Goal: Use online tool/utility: Utilize a website feature to perform a specific function

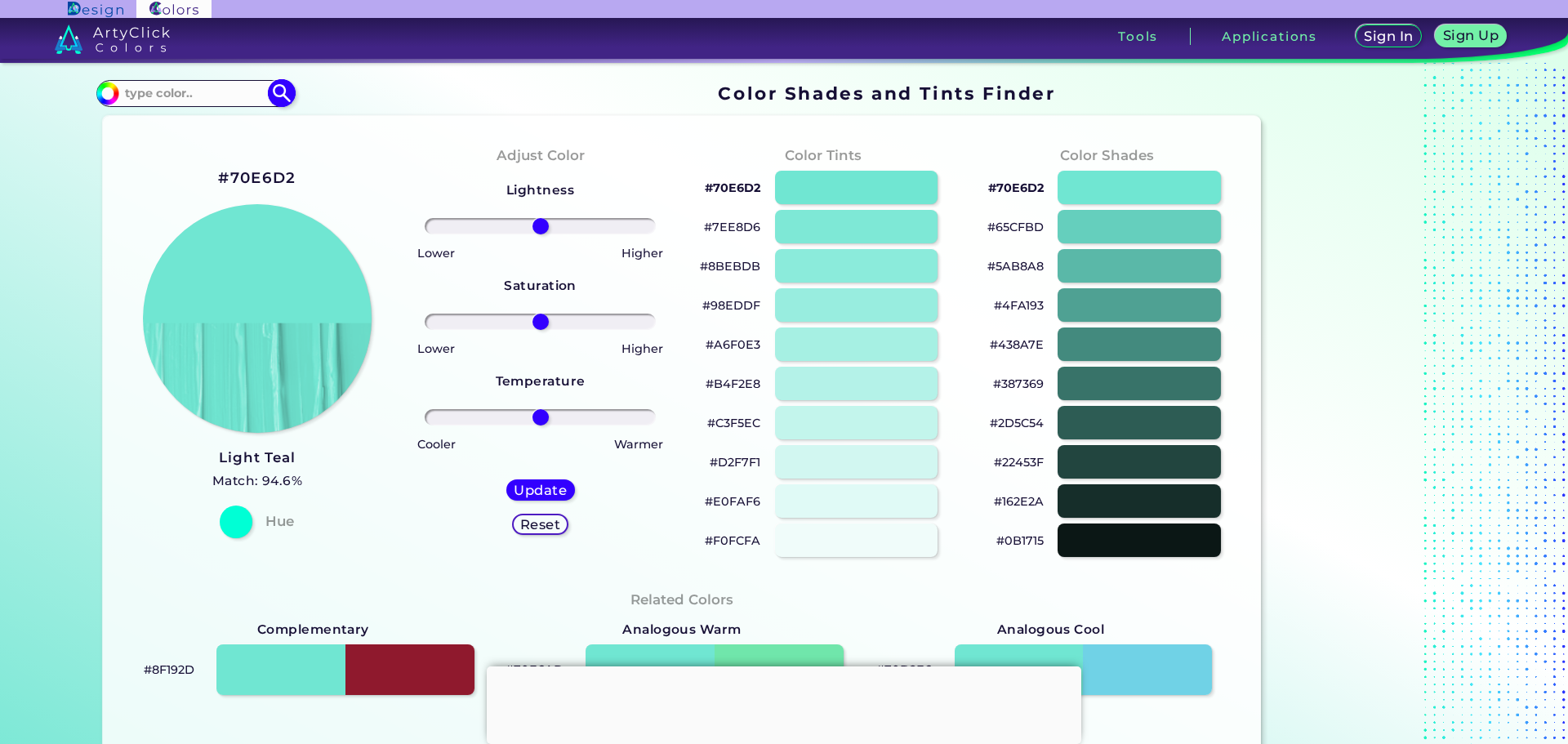
click at [224, 85] on input at bounding box center [195, 93] width 152 height 22
paste input "#EADE7A"
type input "#EADE7A"
type input "#eade7a"
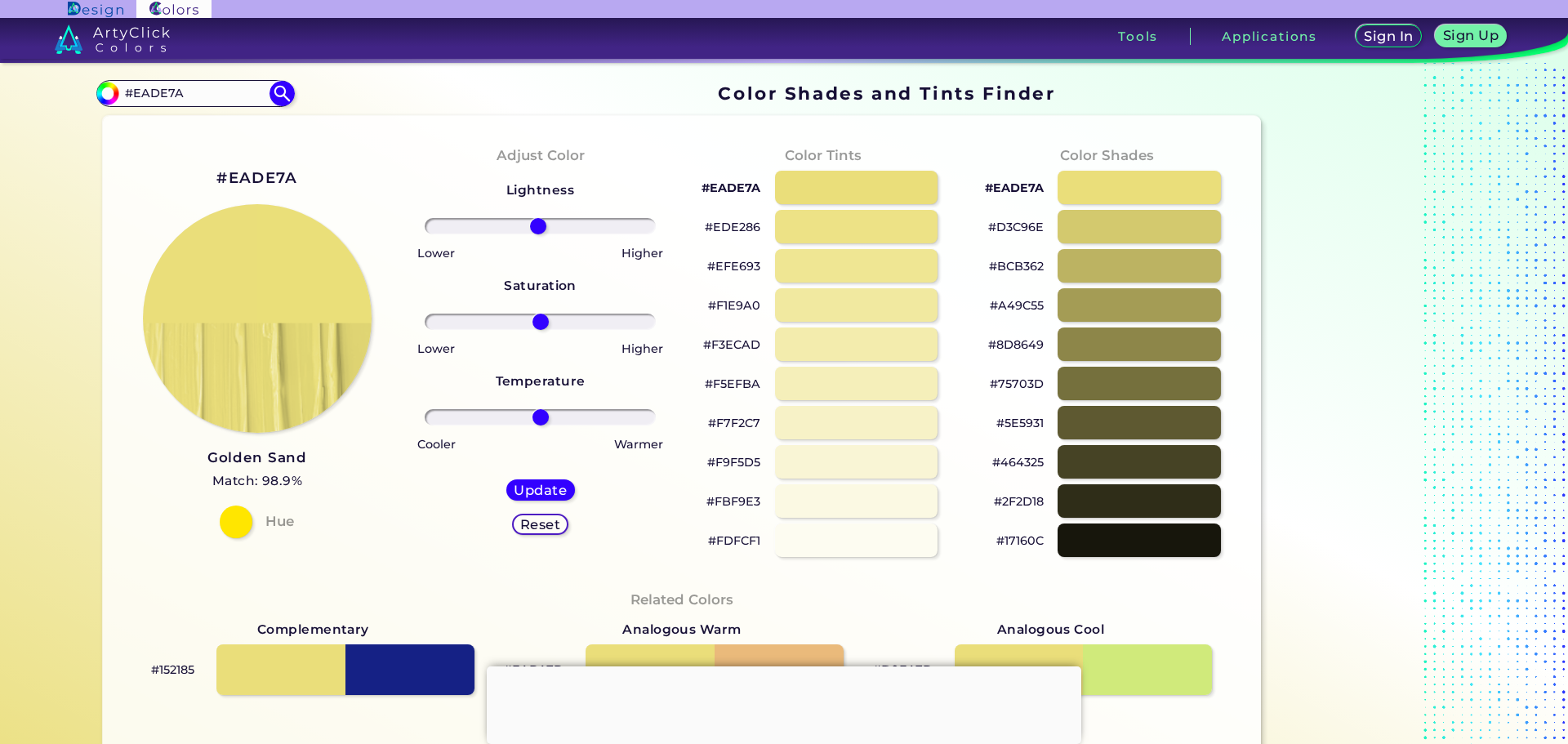
click at [534, 218] on input "range" at bounding box center [540, 226] width 231 height 16
click at [524, 518] on h5 "Reset" at bounding box center [540, 524] width 39 height 13
type input "0"
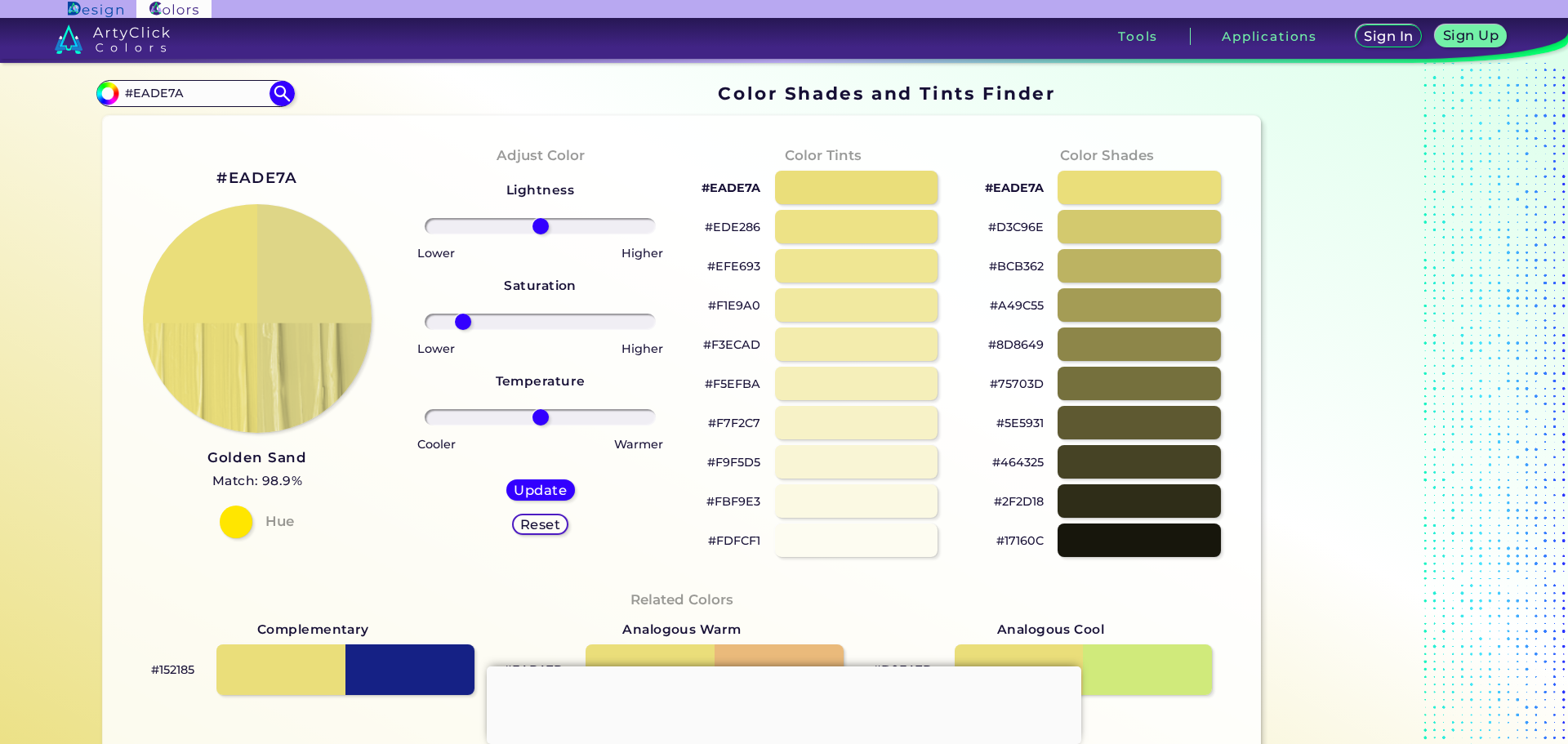
drag, startPoint x: 539, startPoint y: 303, endPoint x: 457, endPoint y: 314, distance: 82.7
type input "-72"
click at [457, 314] on input "range" at bounding box center [540, 322] width 231 height 16
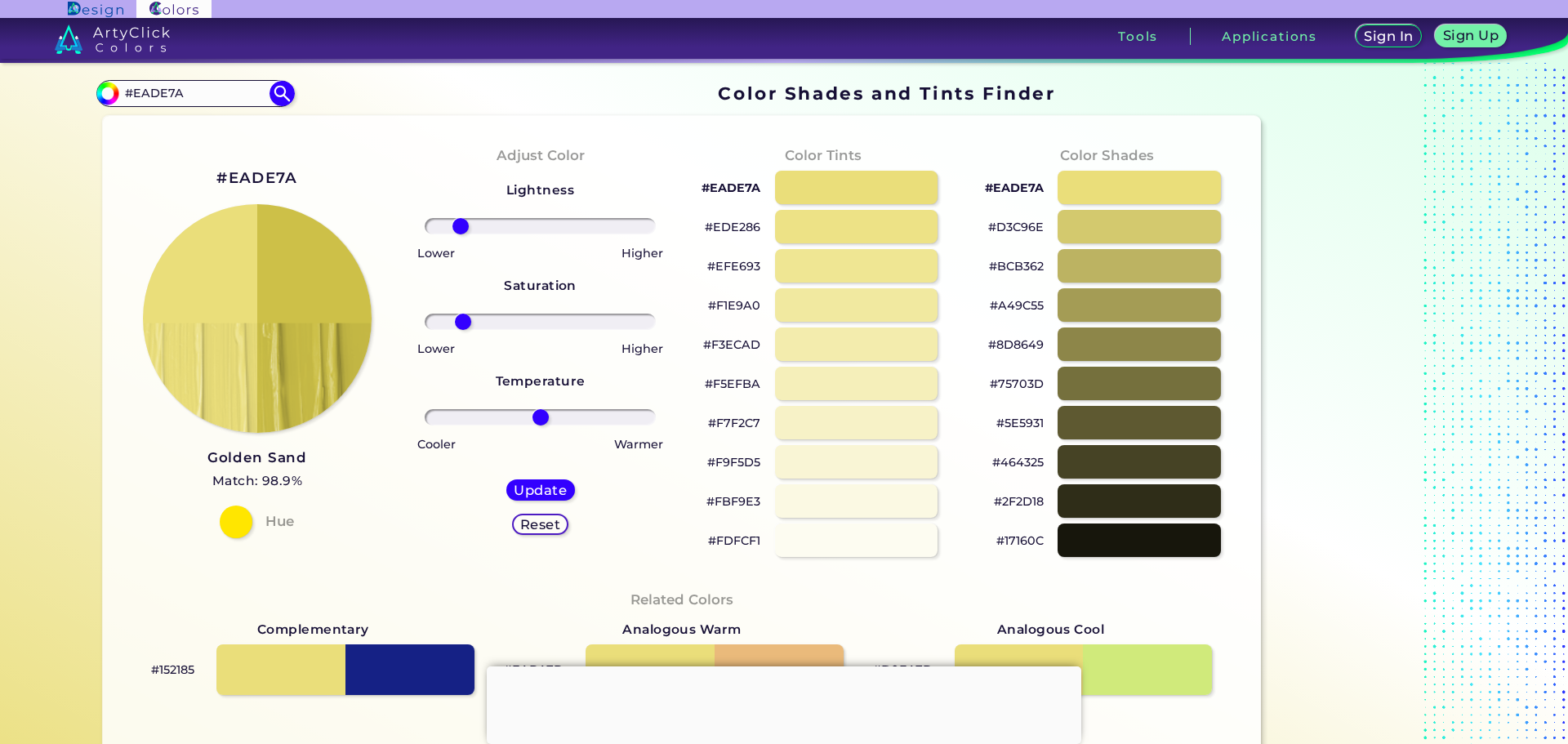
drag, startPoint x: 517, startPoint y: 221, endPoint x: 456, endPoint y: 220, distance: 61.0
type input "-74"
click at [456, 220] on input "range" at bounding box center [540, 226] width 231 height 16
type input "-14"
click at [520, 409] on input "range" at bounding box center [540, 417] width 231 height 16
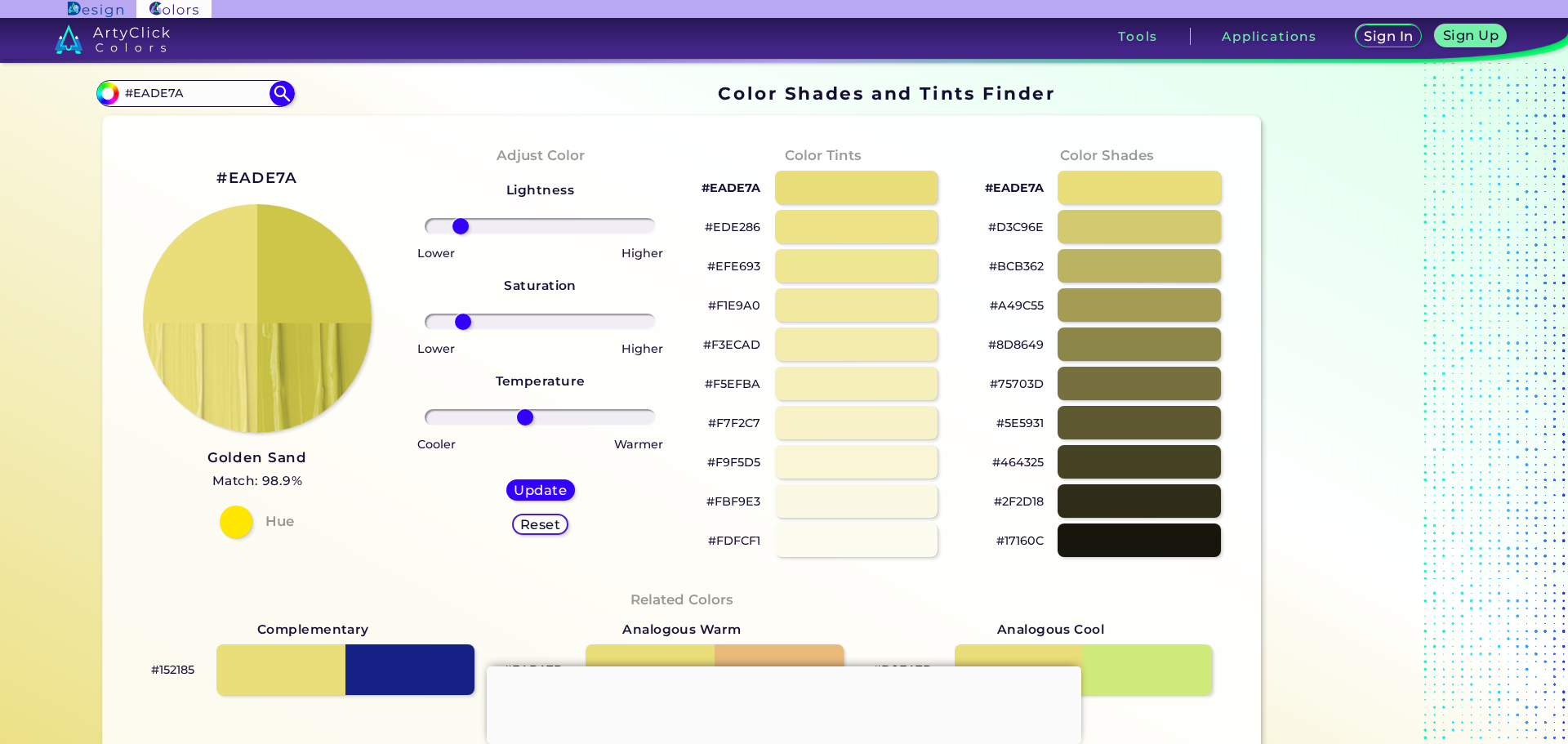
click at [527, 518] on h5 "Reset" at bounding box center [540, 524] width 37 height 12
type input "0"
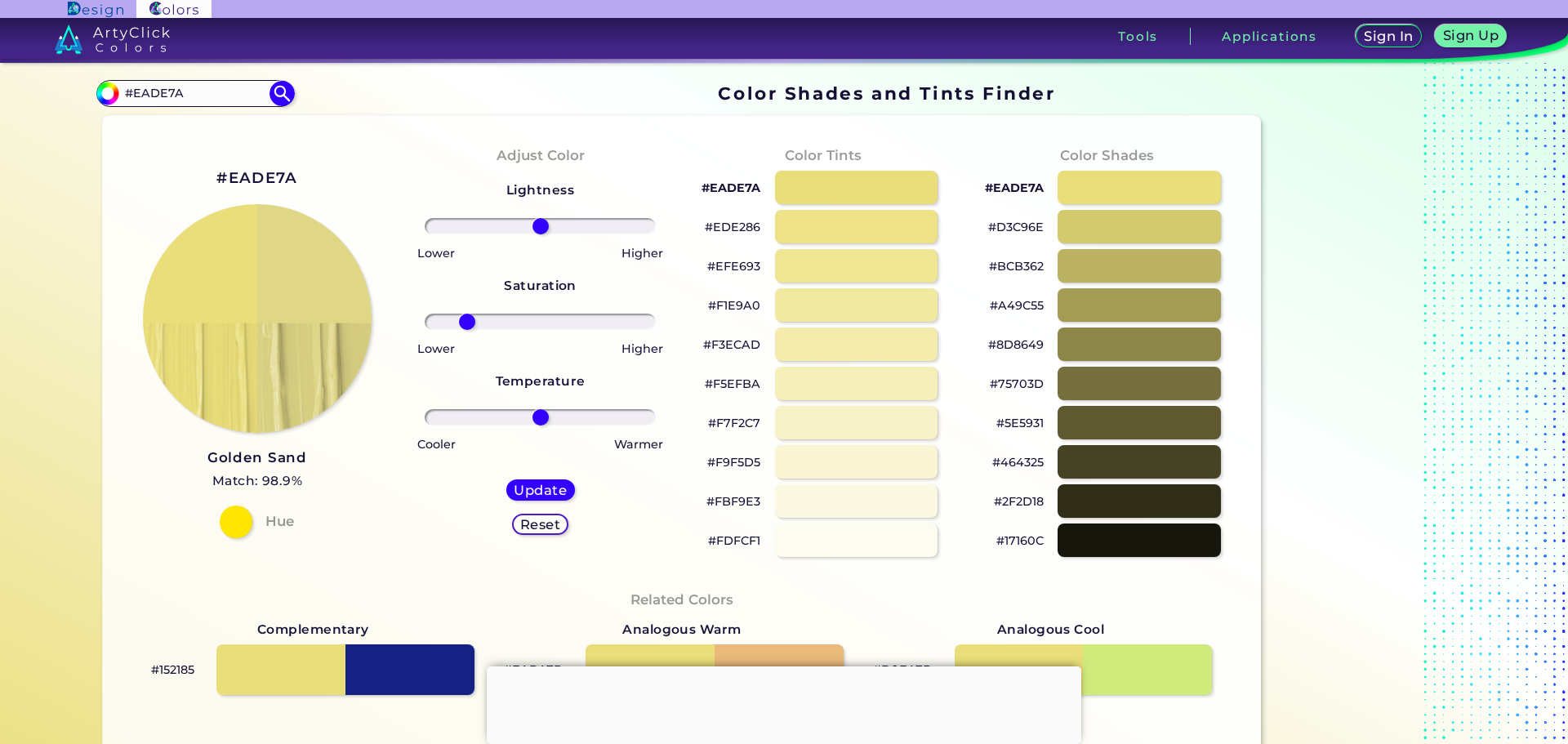
drag, startPoint x: 532, startPoint y: 306, endPoint x: 463, endPoint y: 305, distance: 69.0
type input "-68"
click at [462, 314] on input "range" at bounding box center [540, 322] width 231 height 16
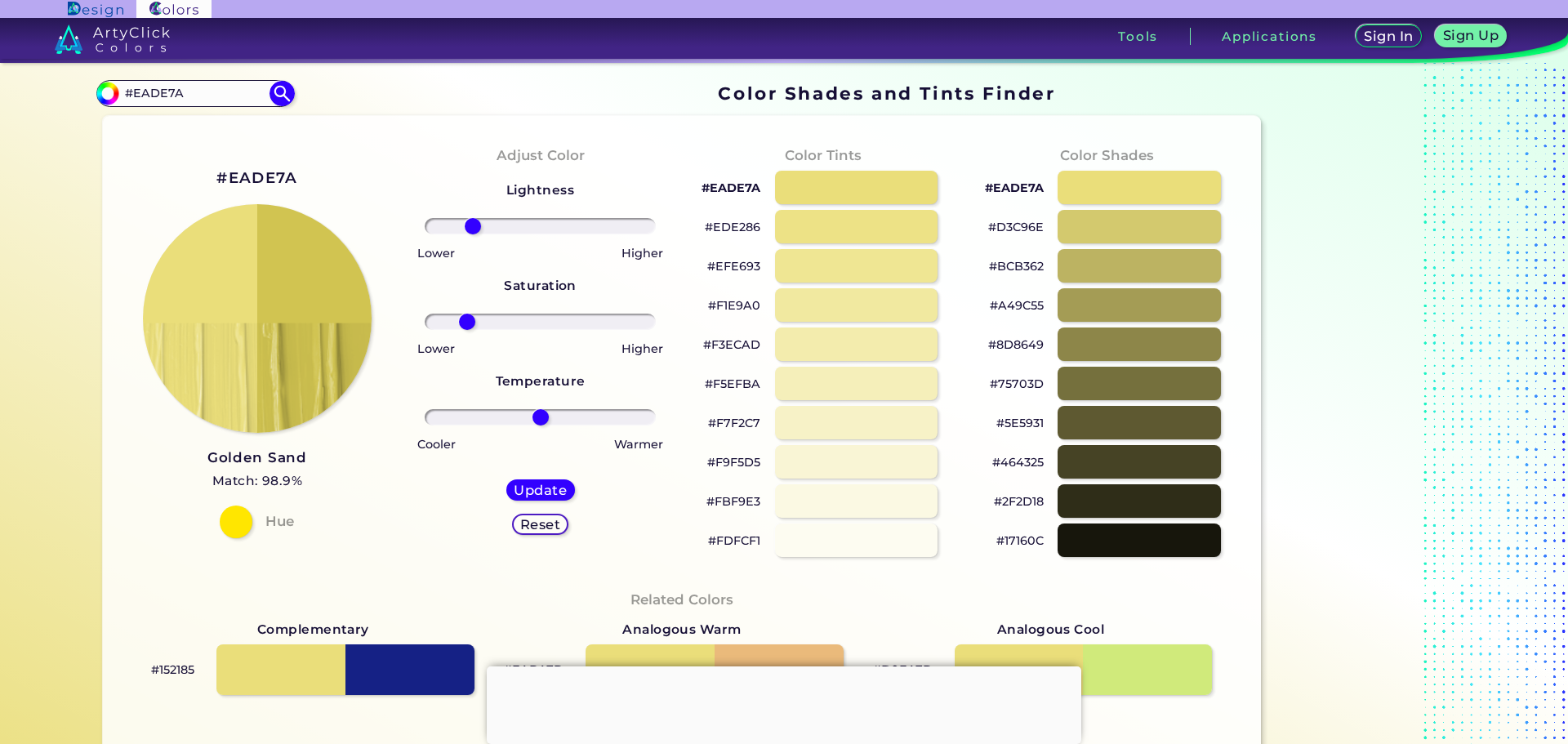
drag, startPoint x: 508, startPoint y: 208, endPoint x: 467, endPoint y: 214, distance: 41.4
type input "-63"
click at [467, 218] on input "range" at bounding box center [540, 226] width 231 height 16
click at [526, 485] on h5 "Update" at bounding box center [540, 491] width 49 height 12
type input "#d1c451"
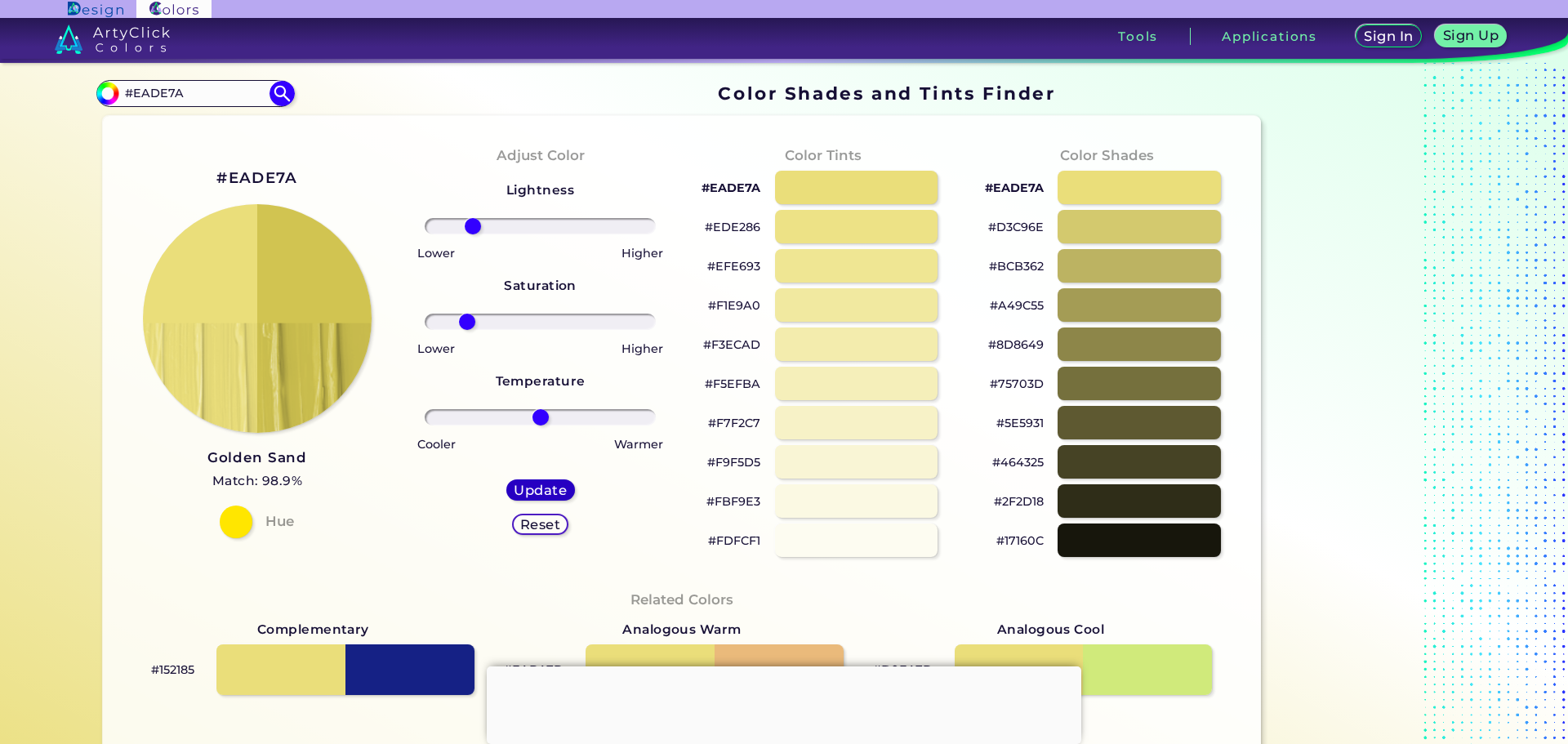
type input "0"
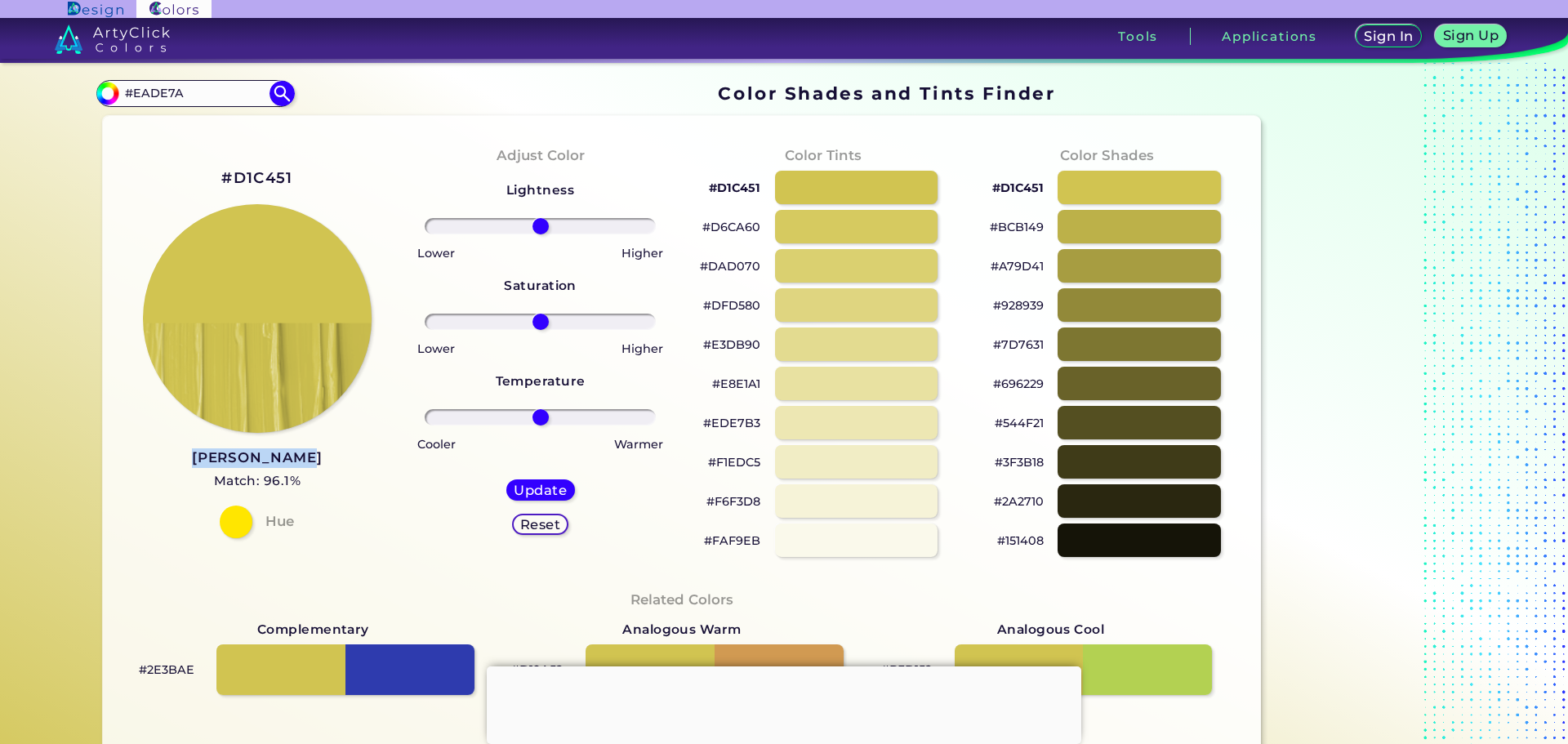
drag, startPoint x: 325, startPoint y: 441, endPoint x: 192, endPoint y: 438, distance: 133.0
click at [192, 438] on div "#D1C451 [PERSON_NAME] Match: 96.1% Hue" at bounding box center [257, 351] width 283 height 444
copy h3 "[PERSON_NAME]"
drag, startPoint x: 213, startPoint y: 150, endPoint x: 295, endPoint y: 149, distance: 82.0
click at [290, 150] on div "#D1C451 [PERSON_NAME] Match: 96.1% Hue" at bounding box center [257, 351] width 283 height 444
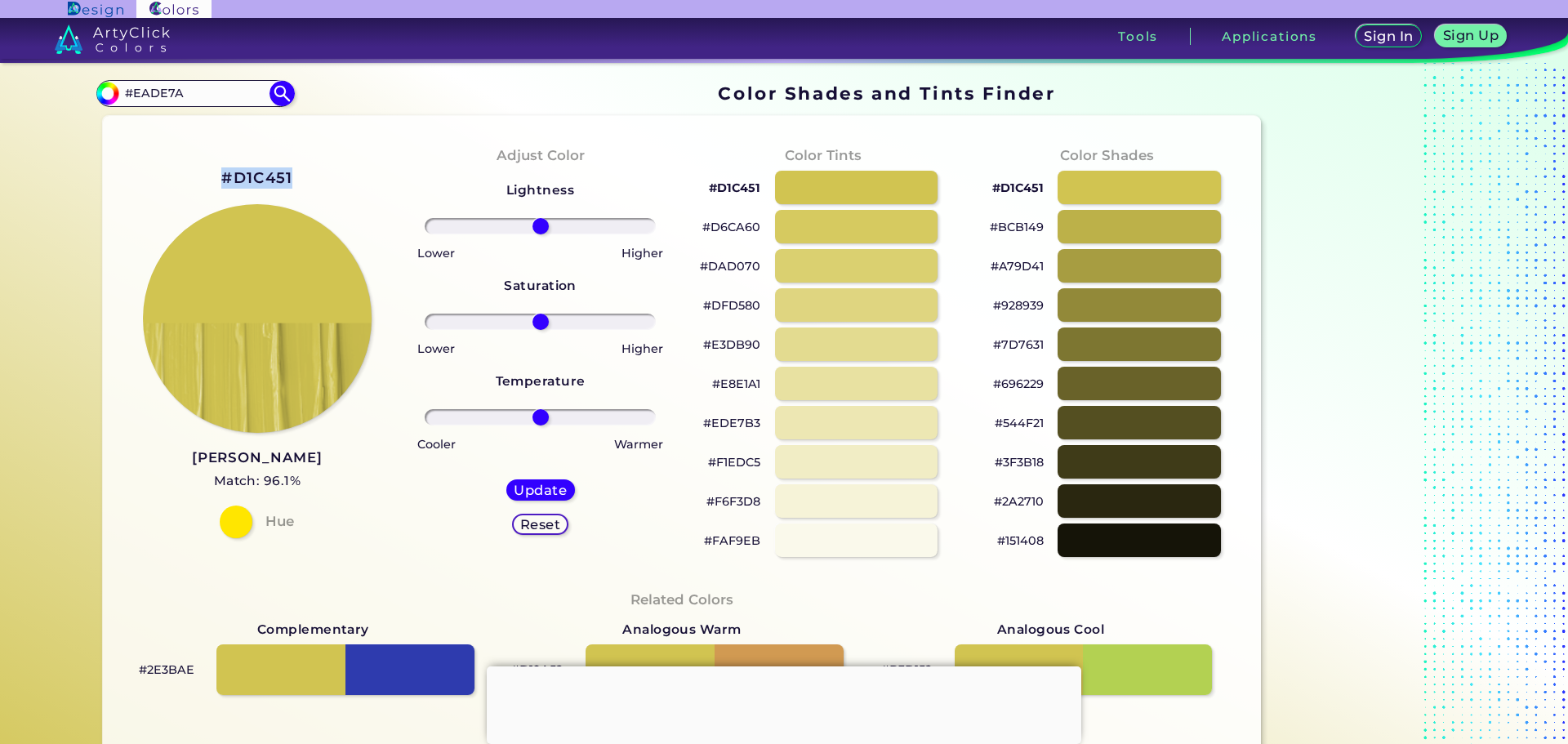
copy h2 "#D1C451"
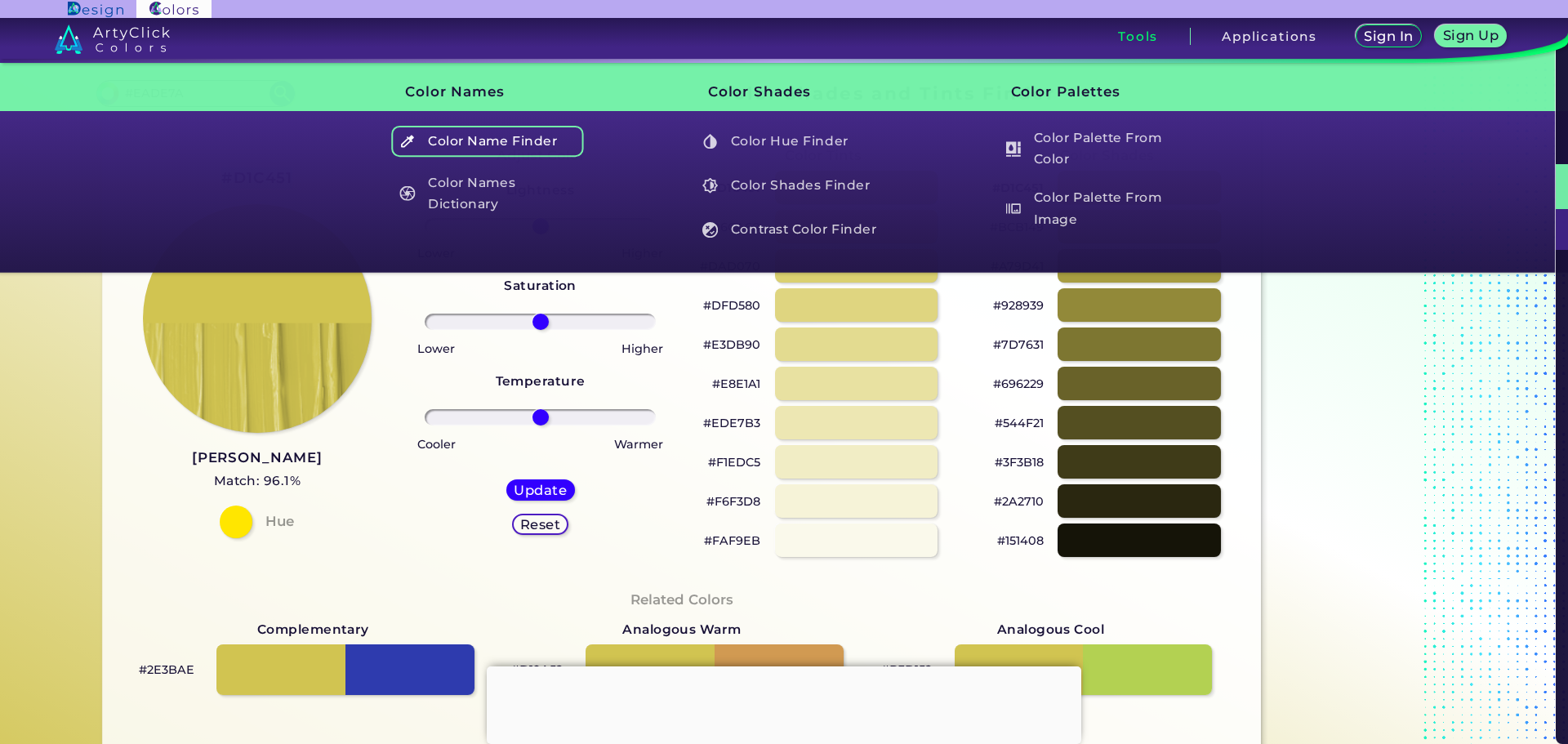
click at [475, 126] on h5 "Color Name Finder" at bounding box center [487, 142] width 192 height 31
